Goal: Task Accomplishment & Management: Manage account settings

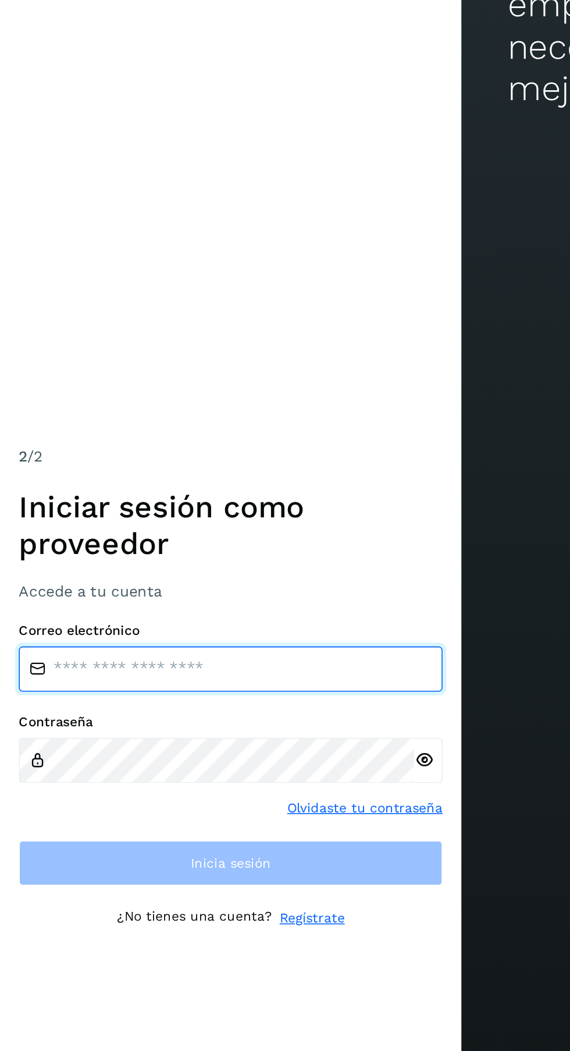
click at [191, 528] on input "email" at bounding box center [143, 514] width 262 height 28
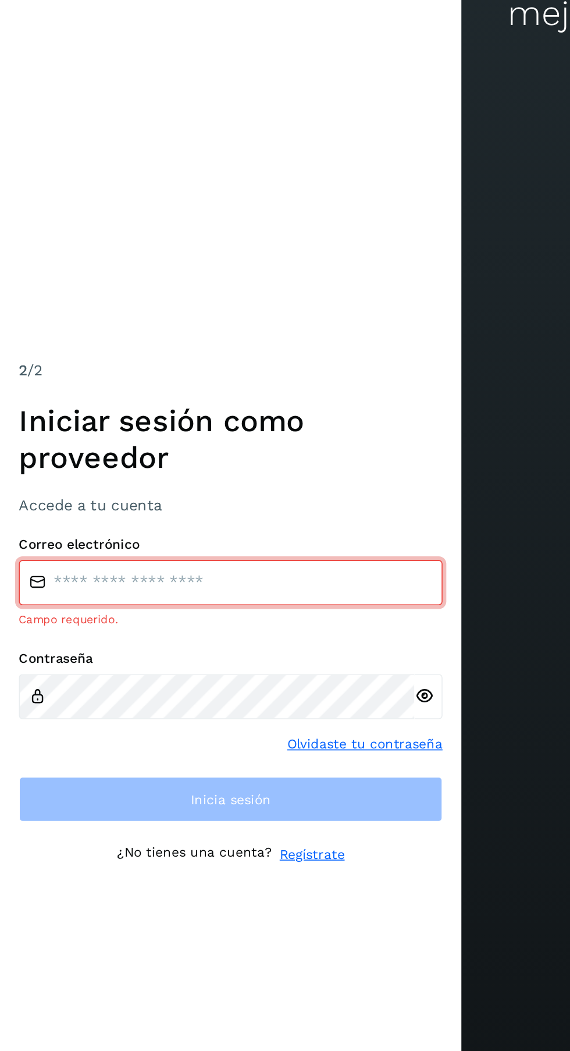
type input "**********"
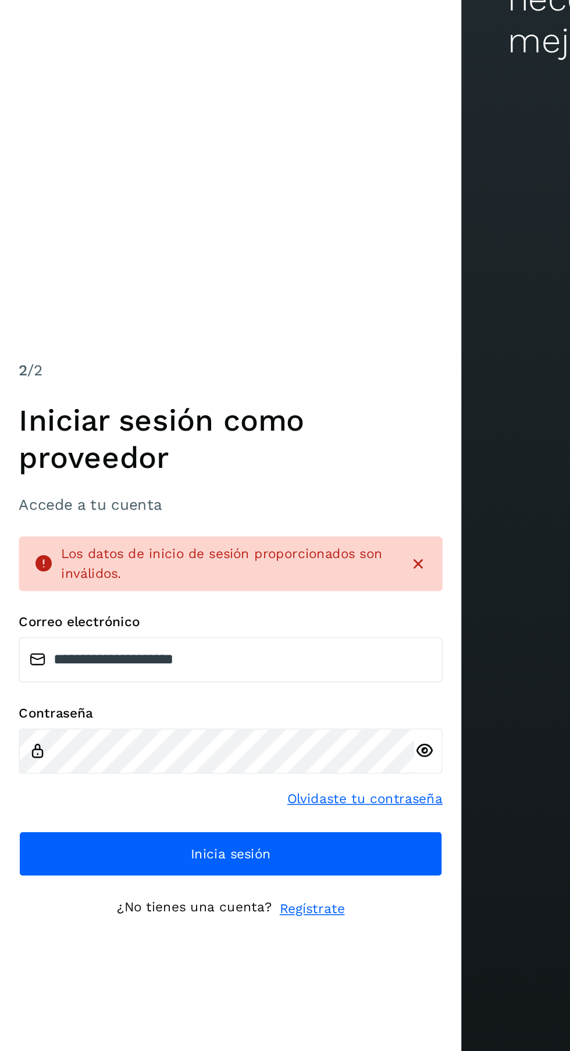
click at [265, 600] on icon at bounding box center [262, 594] width 12 height 12
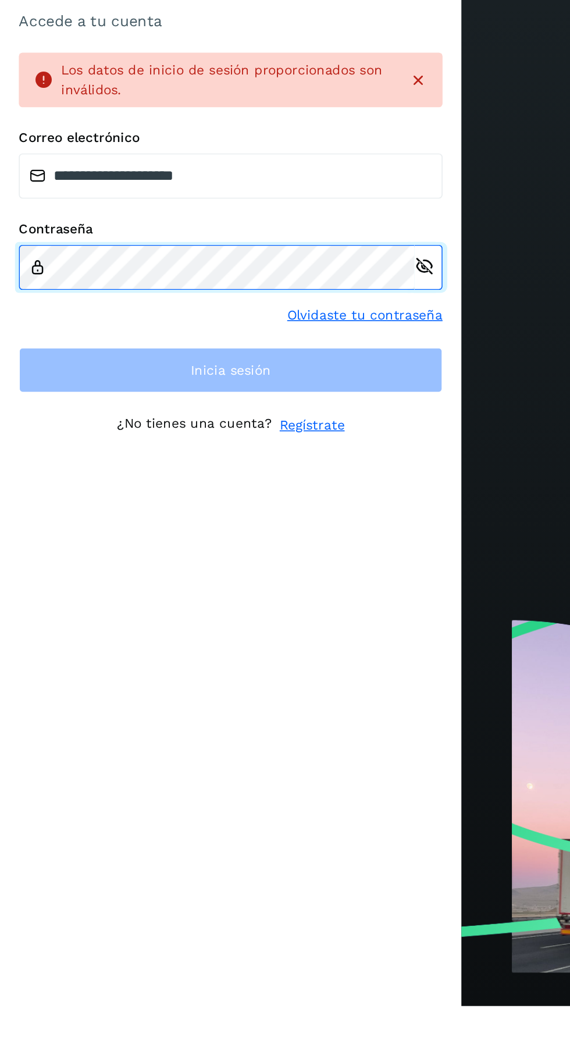
scroll to position [7, 0]
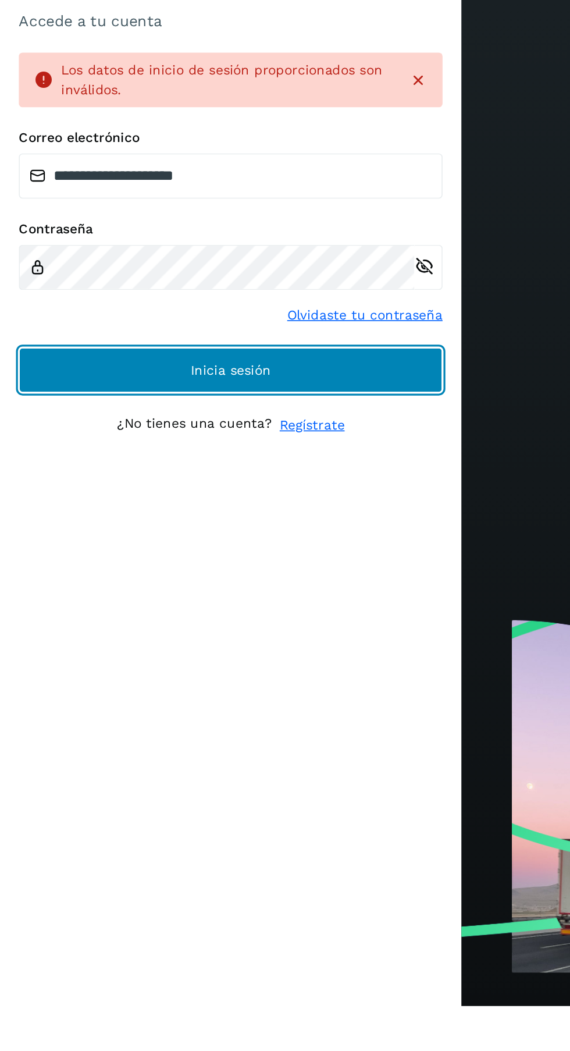
click at [201, 672] on button "Inicia sesión" at bounding box center [143, 658] width 262 height 28
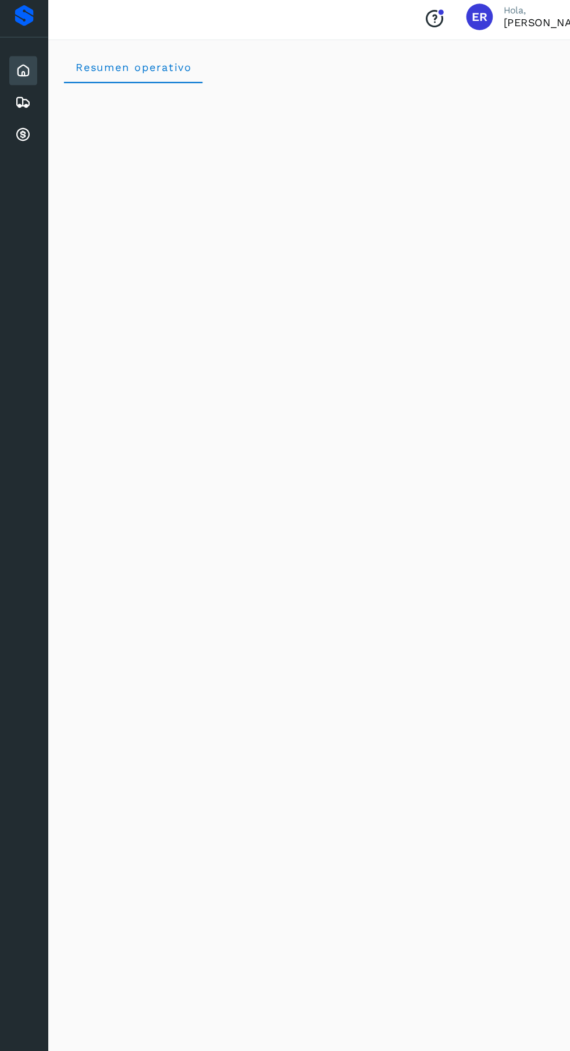
click at [20, 95] on icon at bounding box center [20, 95] width 14 height 14
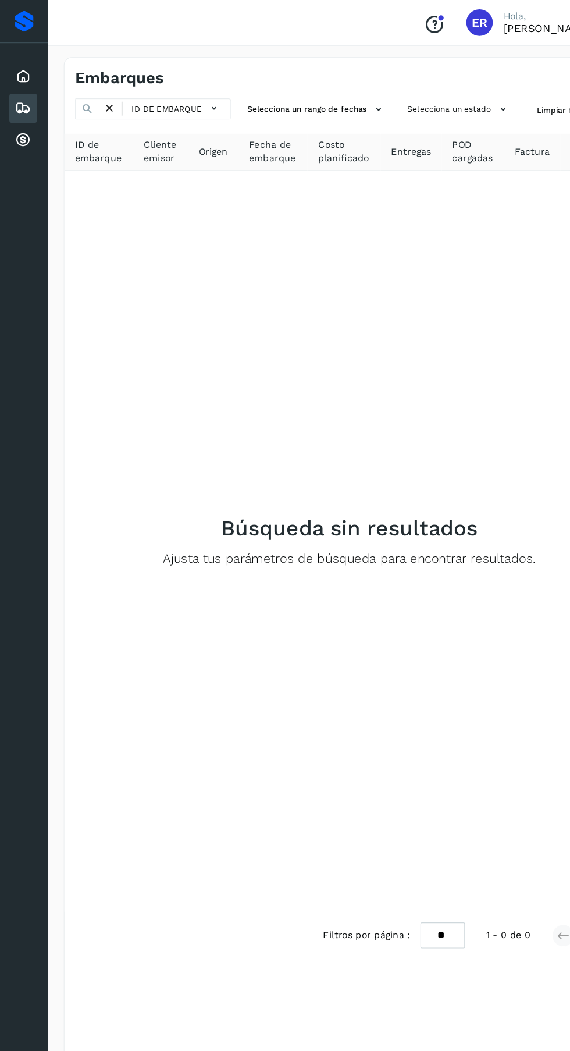
click at [17, 129] on icon at bounding box center [20, 123] width 14 height 14
